Goal: Task Accomplishment & Management: Manage account settings

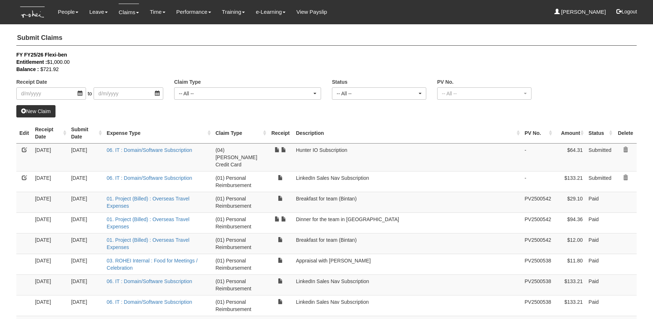
select select "50"
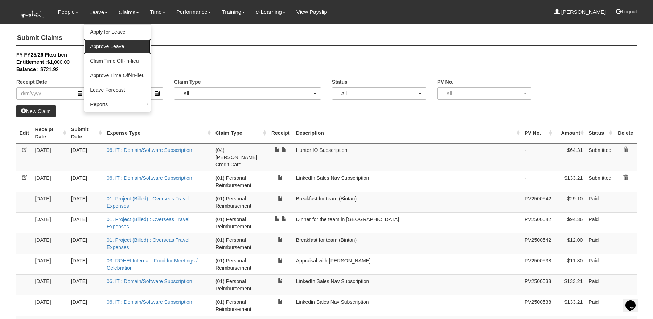
click at [97, 48] on link "Approve Leave" at bounding box center [117, 46] width 66 height 15
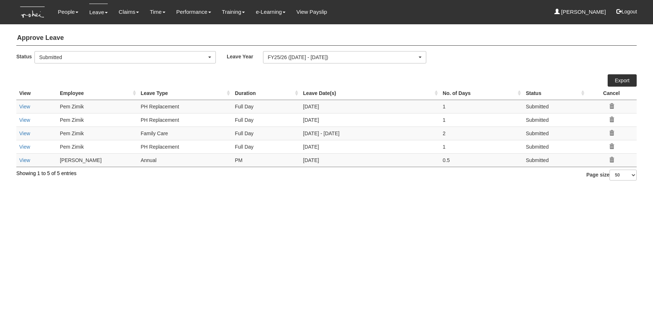
select select "50"
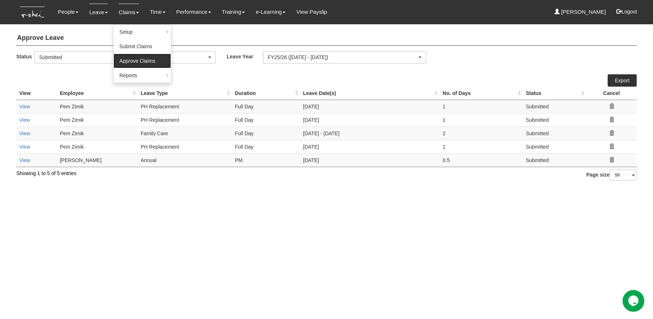
click at [126, 58] on link "Approve Claims" at bounding box center [142, 61] width 57 height 15
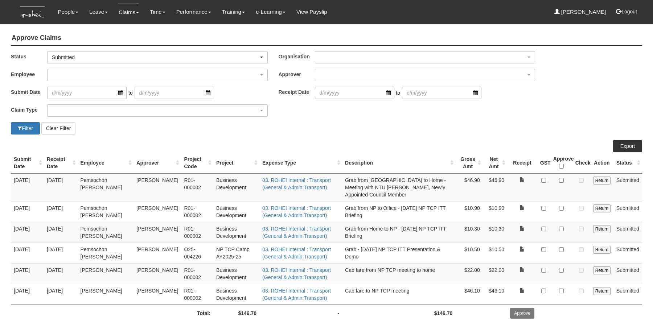
select select "50"
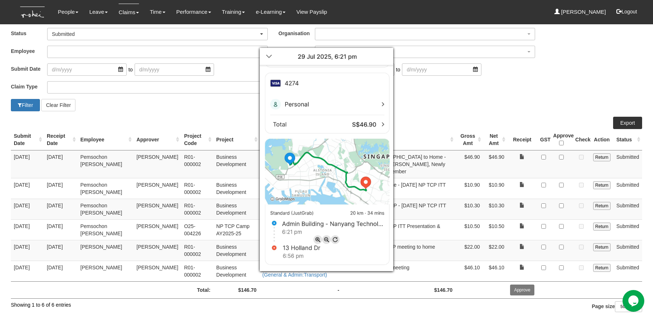
click at [499, 81] on div at bounding box center [326, 159] width 653 height 319
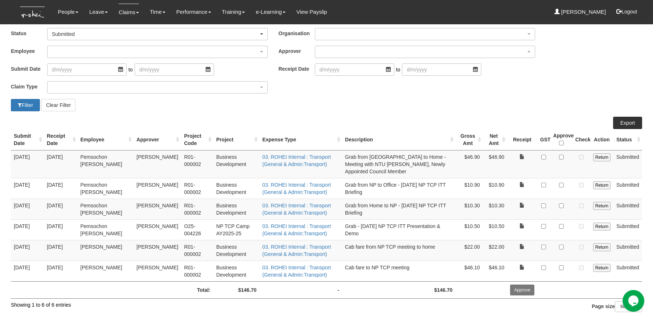
click at [383, 228] on td "Grab - [DATE] NP TCP ITT Presentation & Demo" at bounding box center [398, 229] width 113 height 21
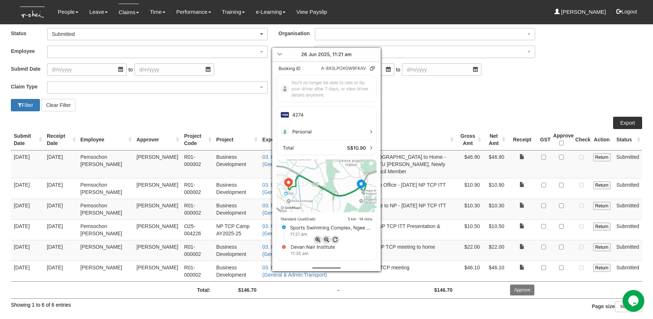
click at [243, 111] on div at bounding box center [326, 159] width 653 height 319
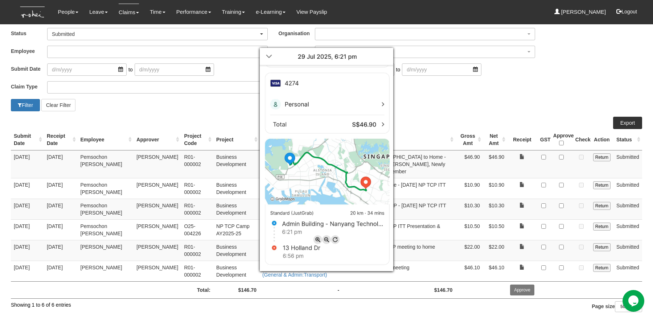
click at [563, 156] on div at bounding box center [326, 159] width 653 height 319
